Goal: Check status

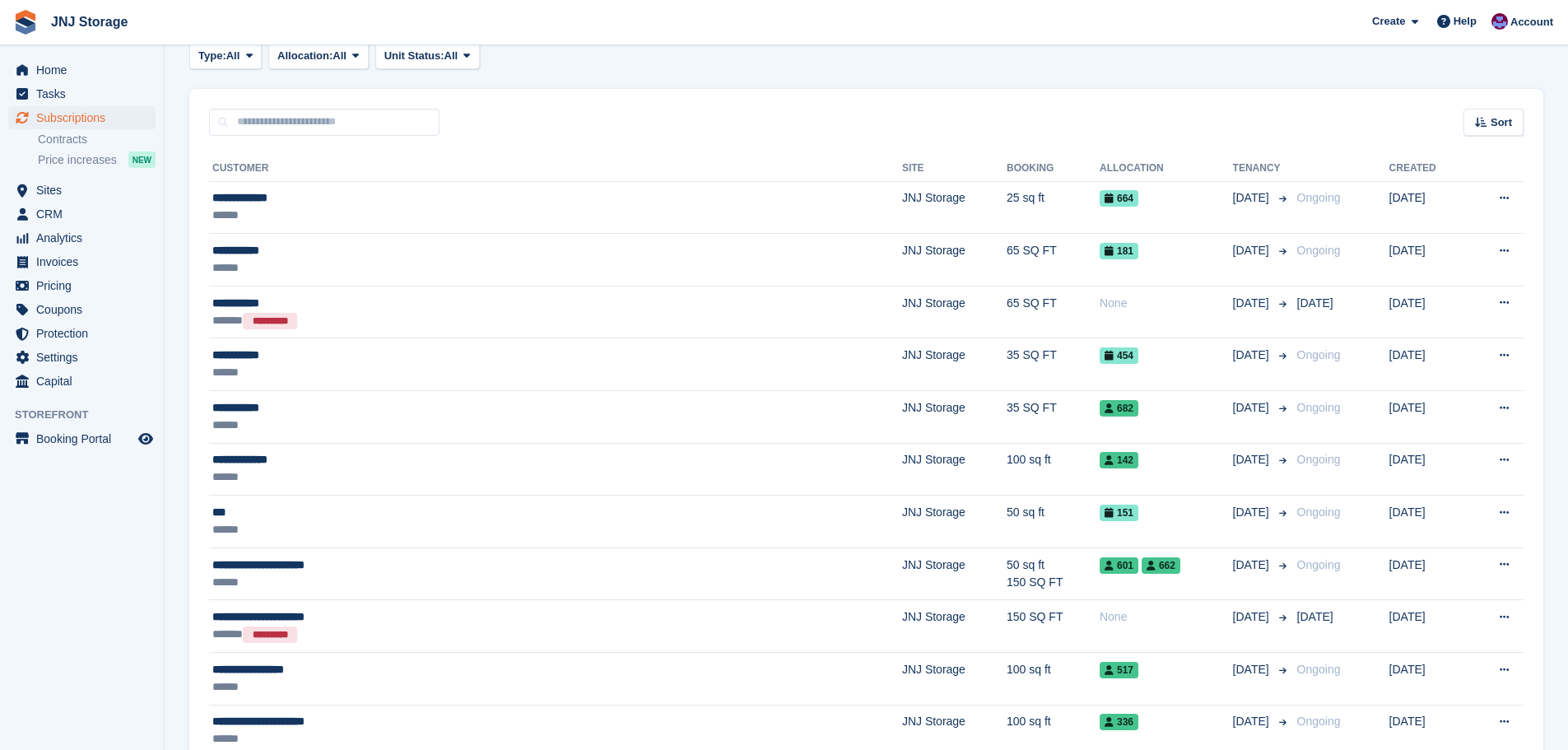
scroll to position [83, 0]
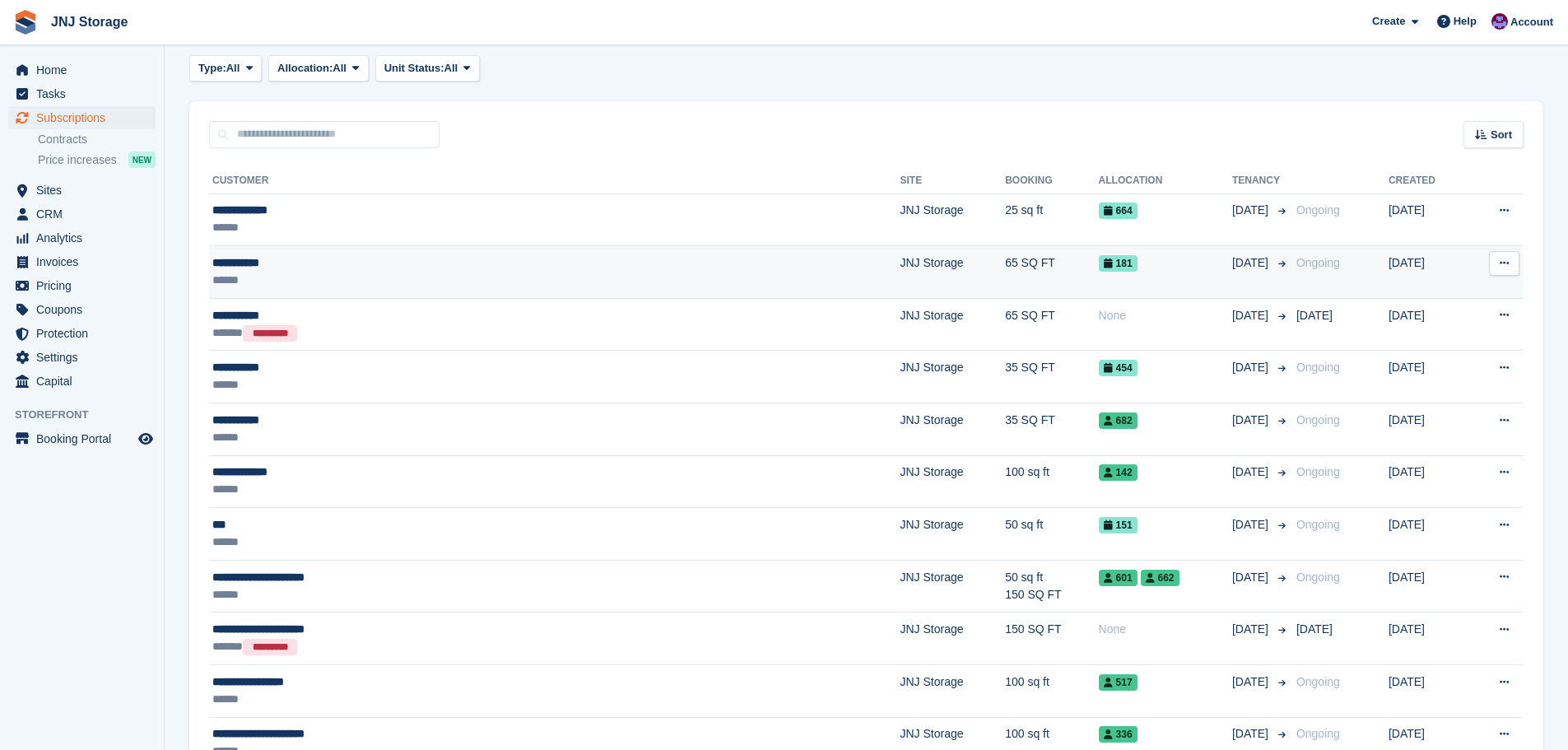
click at [338, 270] on div "**********" at bounding box center [419, 263] width 414 height 18
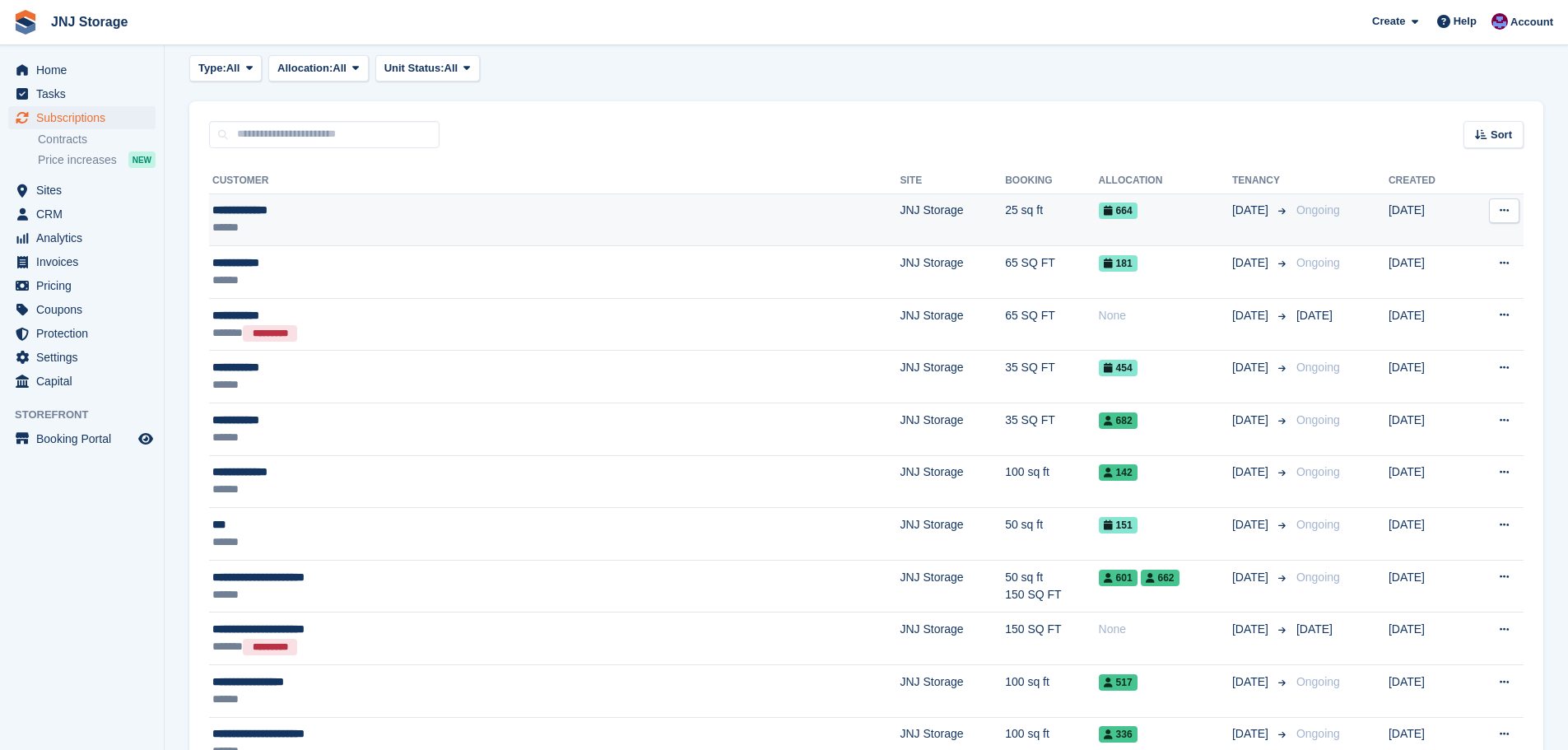
click at [384, 208] on div "**********" at bounding box center [419, 210] width 414 height 18
